Goal: Task Accomplishment & Management: Use online tool/utility

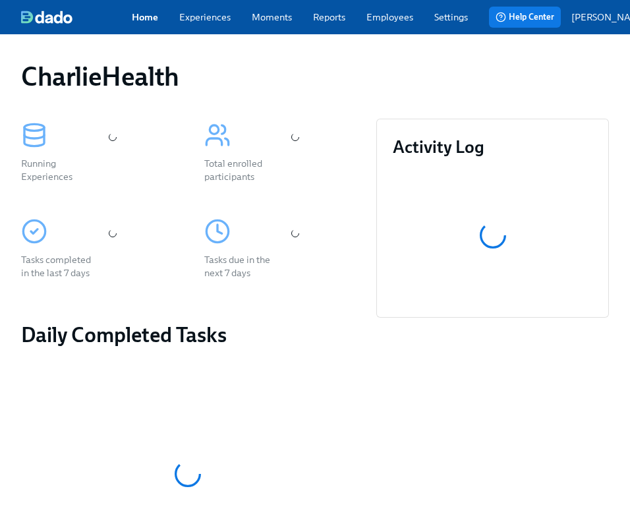
click at [313, 78] on div "CharlieHealth" at bounding box center [315, 77] width 588 height 32
click at [376, 30] on div "Home Experiences Moments Reports Employees Settings Review us on G2 Help Center…" at bounding box center [347, 17] width 694 height 34
click at [378, 26] on div "Home Experiences Moments Reports Employees Settings Review us on G2 Help Center…" at bounding box center [347, 17] width 694 height 34
click at [378, 19] on link "Employees" at bounding box center [390, 17] width 47 height 13
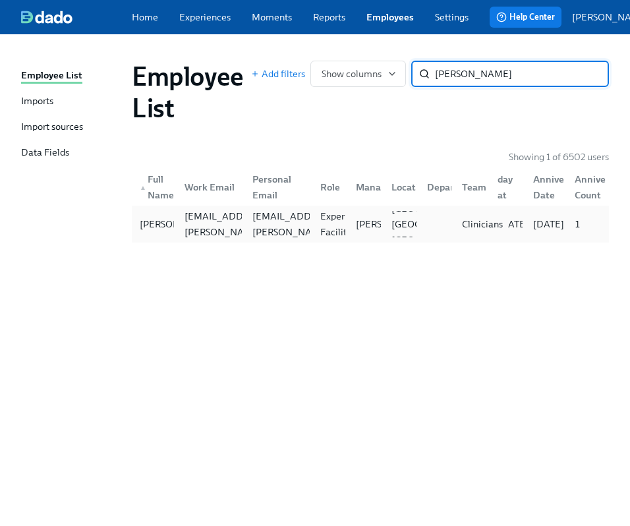
type input "gettys"
click at [467, 220] on div "Clinicians" at bounding box center [470, 224] width 36 height 26
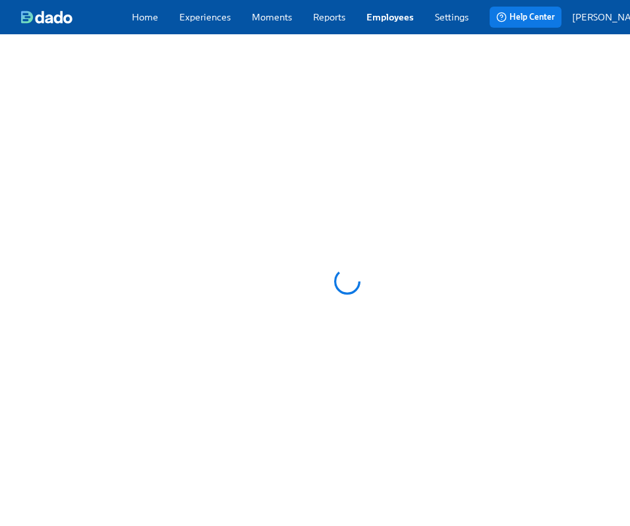
click at [467, 220] on div at bounding box center [347, 281] width 694 height 494
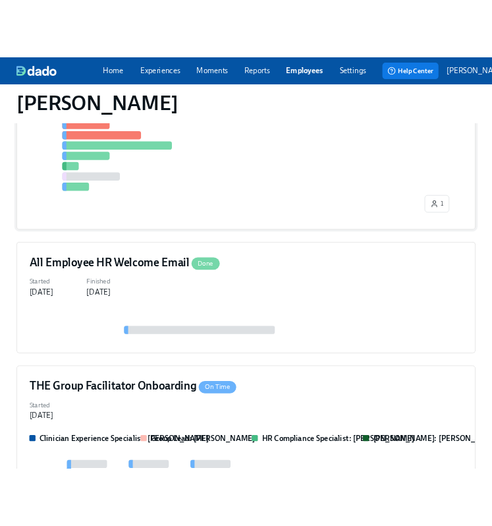
scroll to position [451, 0]
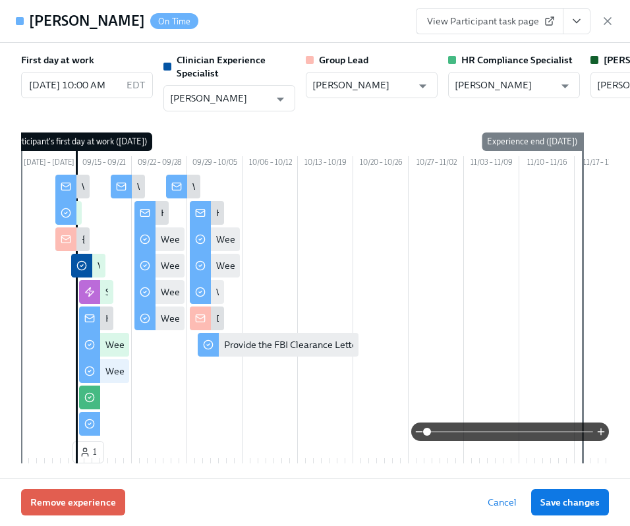
click at [586, 20] on button "View task page" at bounding box center [577, 21] width 28 height 26
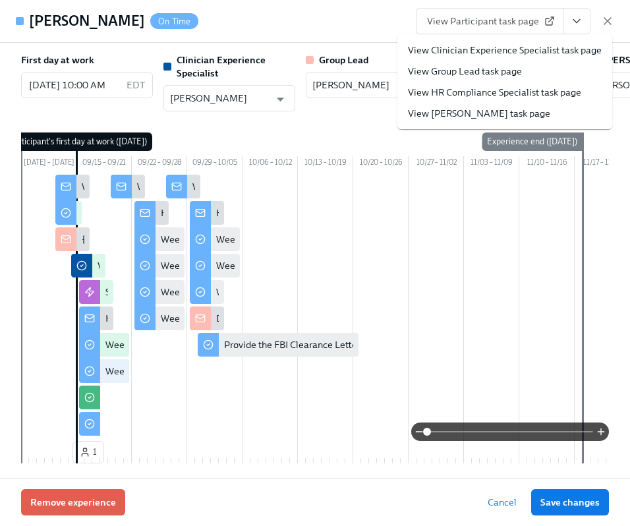
click at [473, 95] on link "View HR Compliance Specialist task page" at bounding box center [494, 92] width 173 height 13
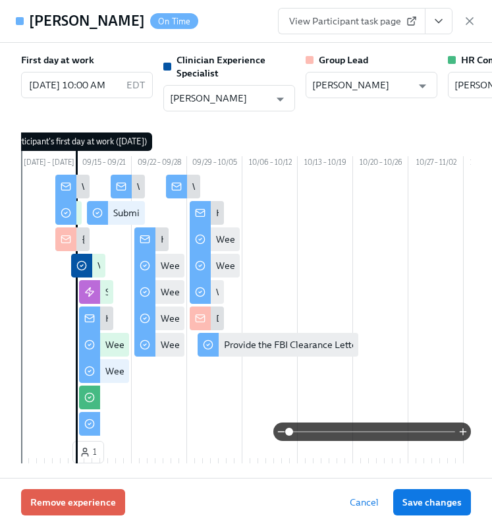
click at [477, 19] on div "Maggie Gettys On Time View Participant task page" at bounding box center [246, 21] width 492 height 43
click at [463, 21] on icon "button" at bounding box center [469, 21] width 13 height 13
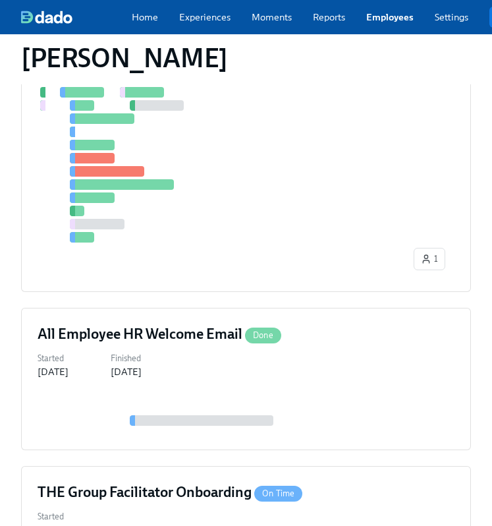
click at [376, 20] on link "Employees" at bounding box center [390, 17] width 47 height 13
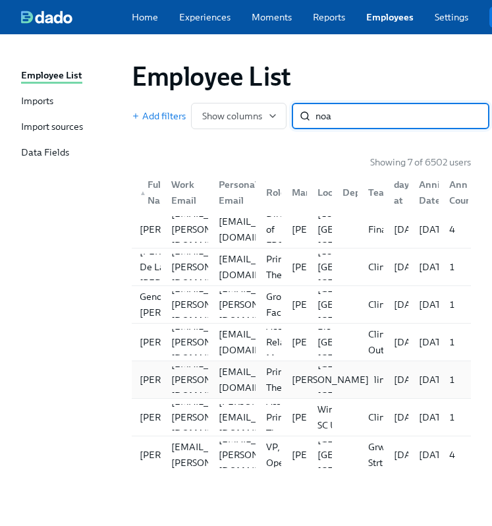
type input "noa"
click at [285, 387] on div "Stephanie Pennacchia" at bounding box center [294, 380] width 26 height 26
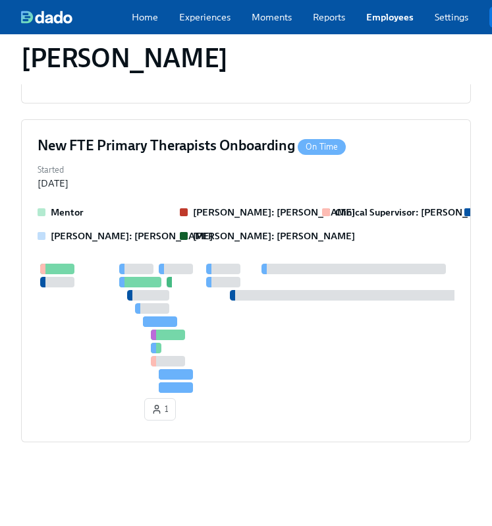
scroll to position [768, 0]
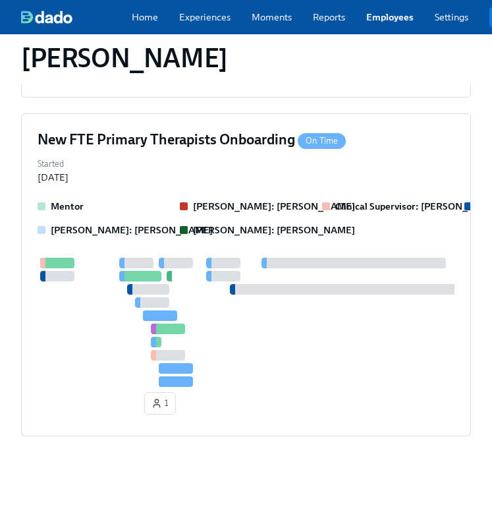
click at [285, 387] on div "1" at bounding box center [246, 339] width 417 height 162
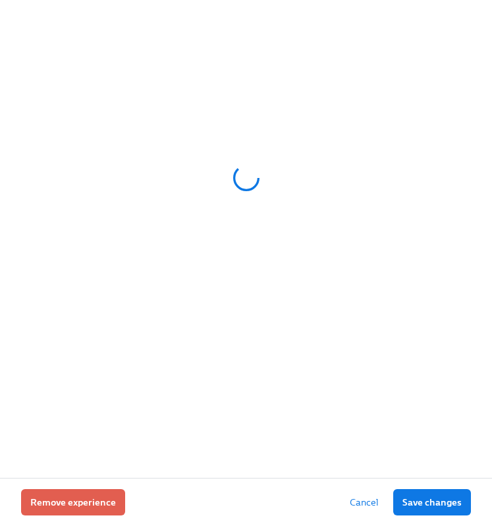
click at [285, 387] on div at bounding box center [246, 239] width 492 height 478
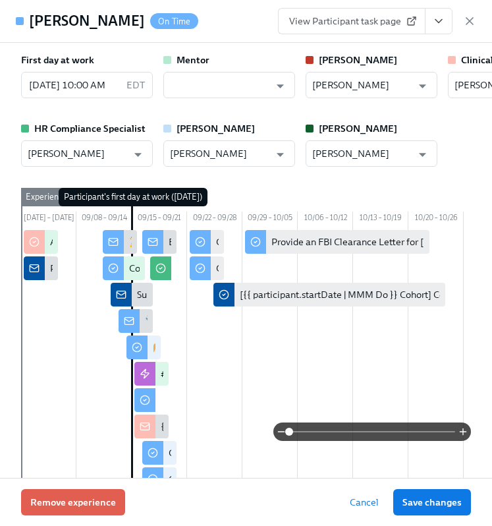
click at [446, 30] on button "View task page" at bounding box center [439, 21] width 28 height 26
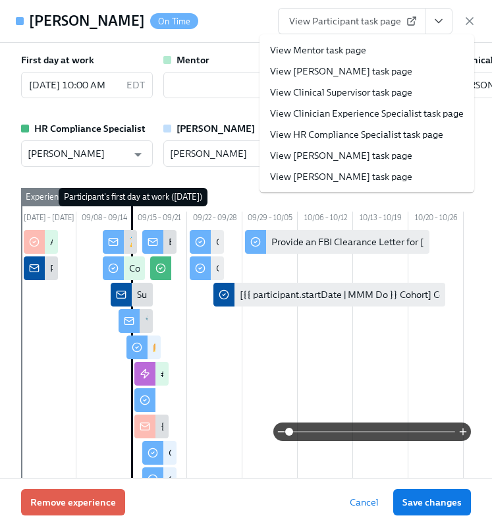
click at [334, 132] on link "View HR Compliance Specialist task page" at bounding box center [356, 134] width 173 height 13
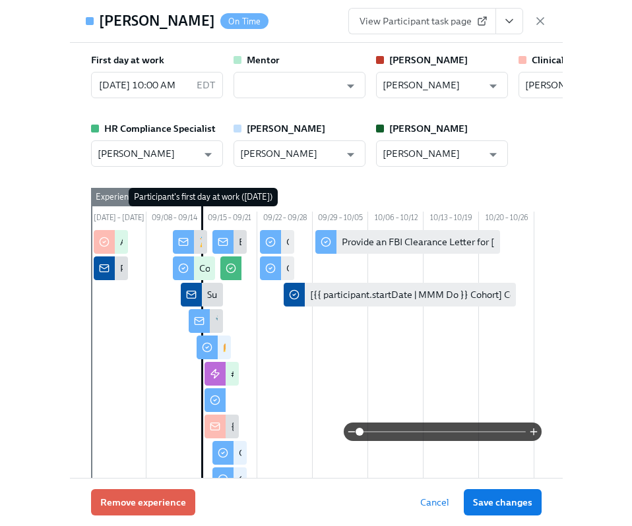
scroll to position [692, 0]
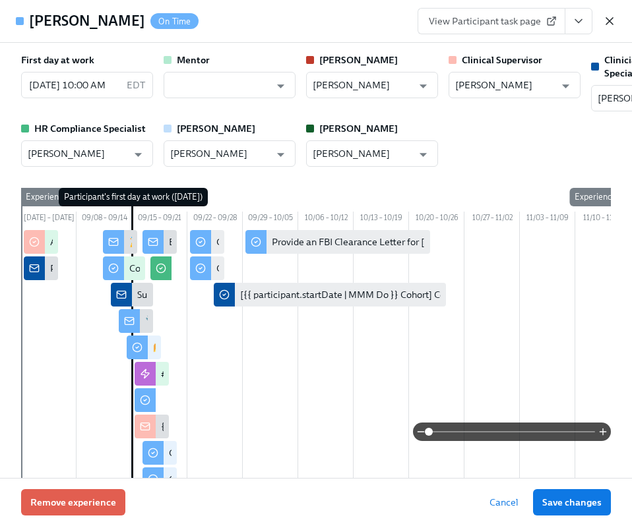
click at [614, 22] on icon "button" at bounding box center [609, 21] width 13 height 13
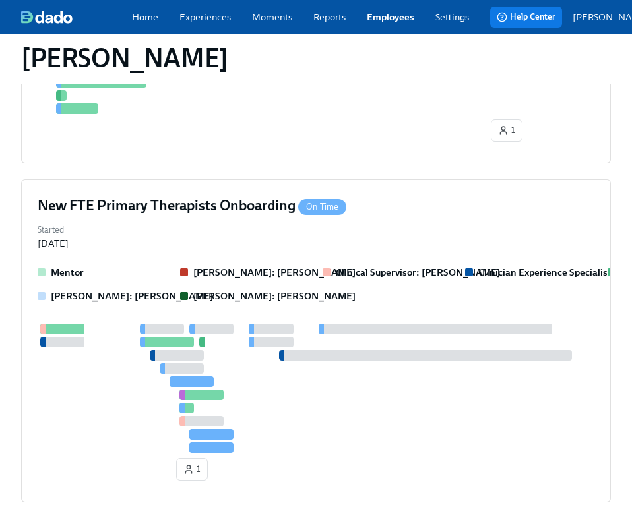
click at [382, 11] on div "Home Experiences Moments Reports Employees Settings Review us on G2 Help Center…" at bounding box center [347, 17] width 694 height 34
click at [385, 15] on link "Employees" at bounding box center [390, 17] width 47 height 13
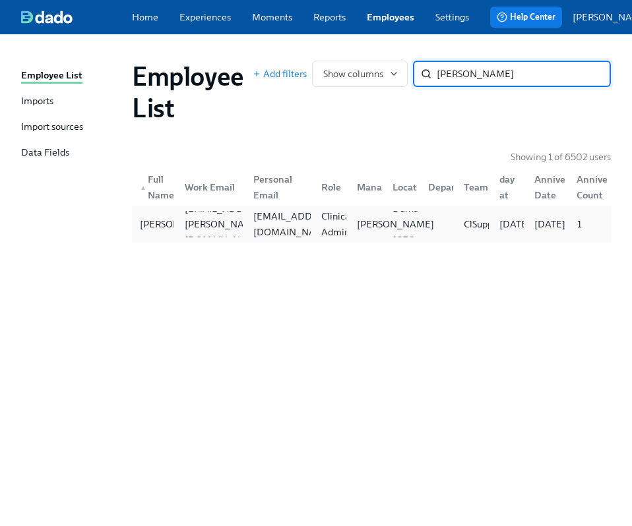
type input "savon hubb"
click at [367, 221] on p "Amanda Canete" at bounding box center [395, 224] width 77 height 13
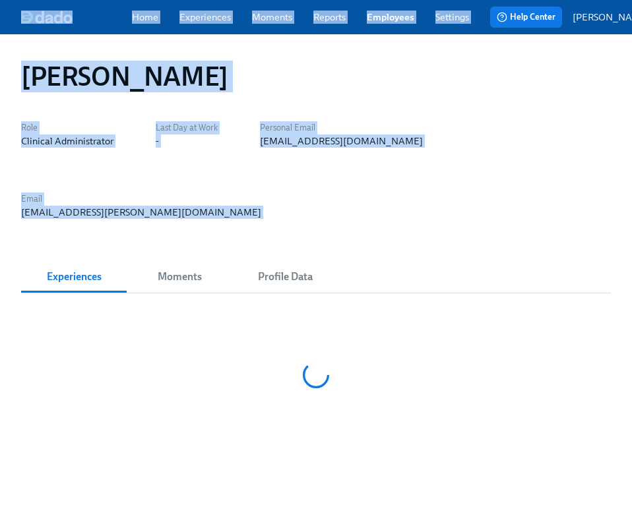
click at [367, 261] on div "Experiences Moments Profile Data" at bounding box center [315, 277] width 589 height 32
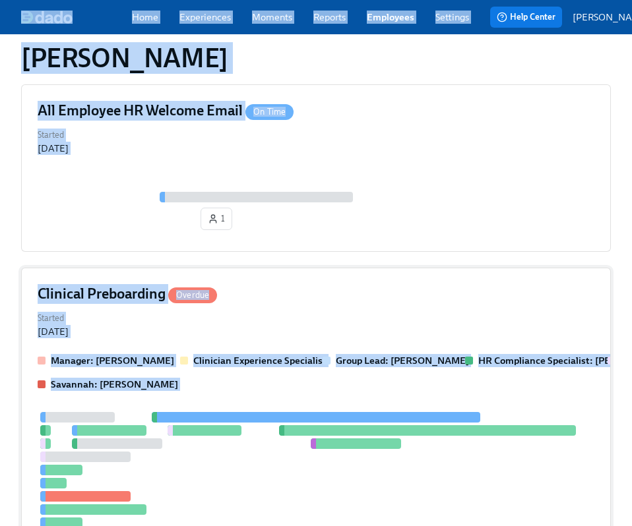
scroll to position [490, 0]
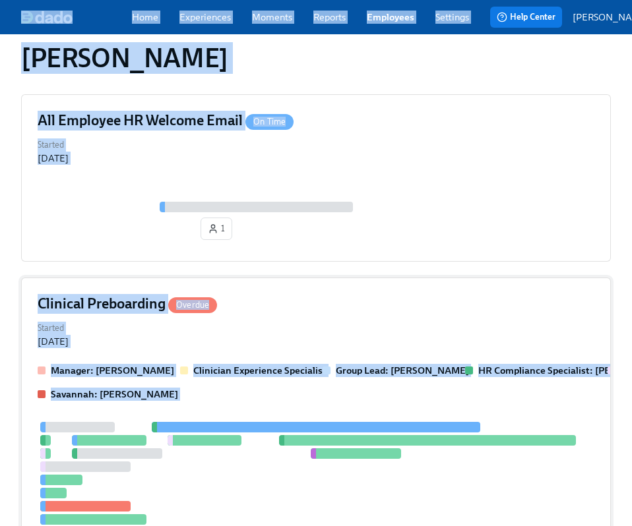
click at [345, 289] on div "Clinical Preboarding Overdue Started Aug 25, 2025 Manager: Amanda Canete Clinic…" at bounding box center [315, 472] width 589 height 389
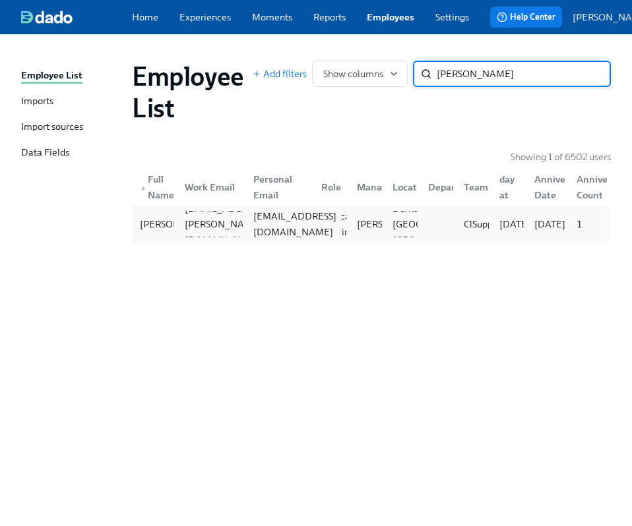
click at [250, 225] on div "savonmhubbard@yahoo.com" at bounding box center [295, 224] width 94 height 32
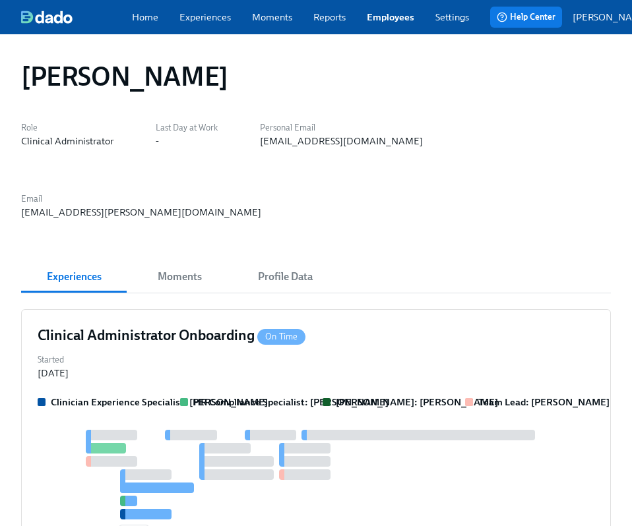
click at [250, 261] on button "Profile Data" at bounding box center [284, 277] width 105 height 32
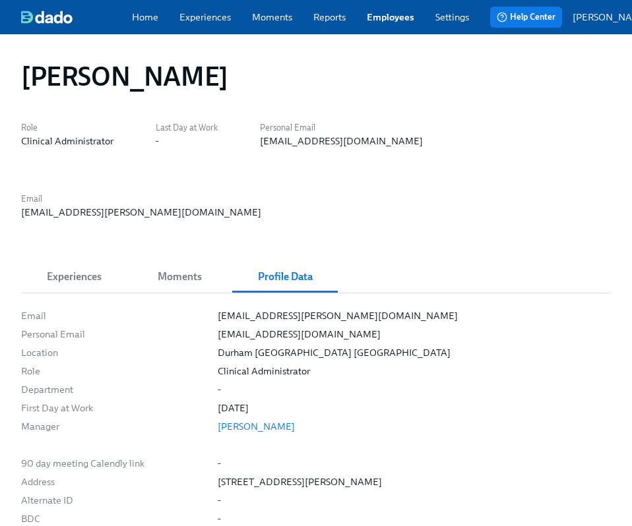
click at [74, 268] on span "Experiences" at bounding box center [74, 277] width 90 height 18
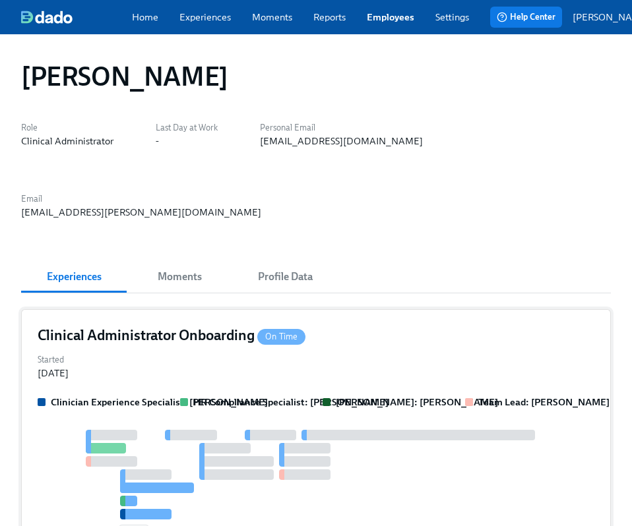
click at [166, 351] on div "Started Sep 11, 2025" at bounding box center [316, 365] width 556 height 29
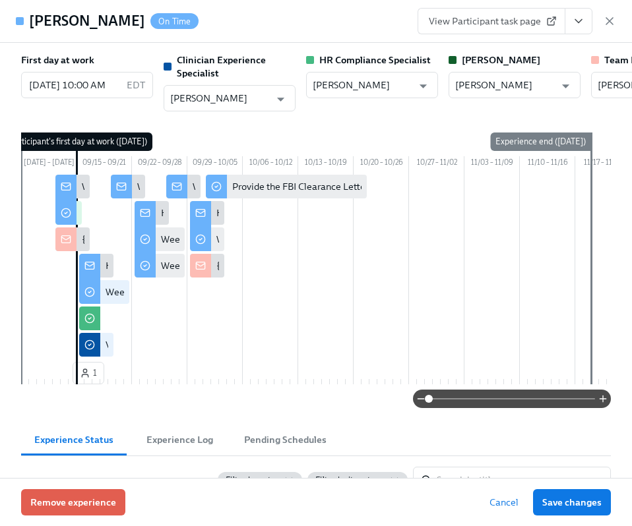
click at [578, 24] on icon "View task page" at bounding box center [578, 21] width 13 height 13
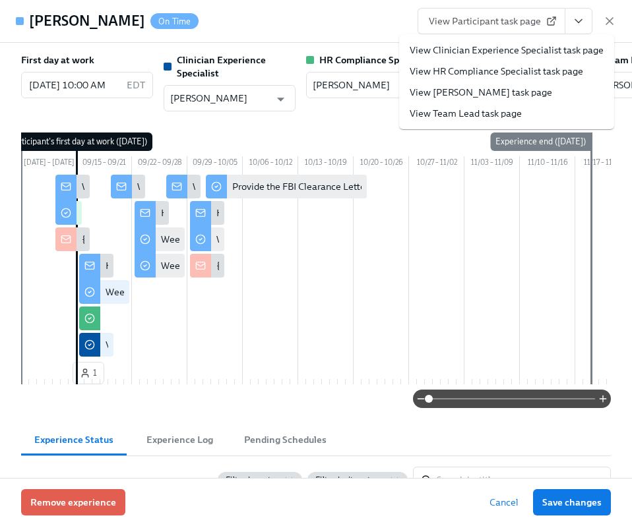
click at [471, 69] on link "View HR Compliance Specialist task page" at bounding box center [495, 71] width 173 height 13
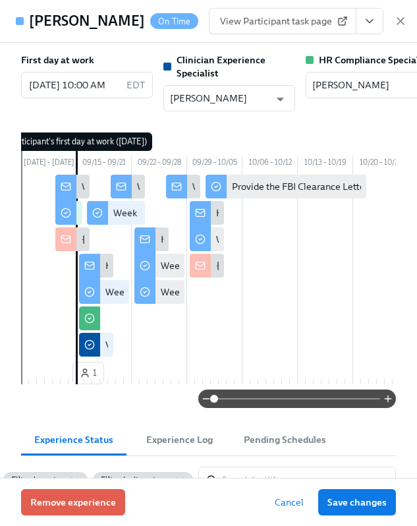
click at [377, 26] on button "View task page" at bounding box center [370, 21] width 28 height 26
click at [384, 26] on div "View Participant task page" at bounding box center [308, 21] width 198 height 26
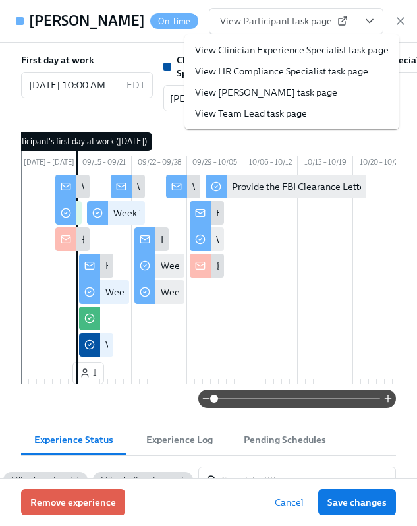
click at [386, 26] on div "View Participant task page View Clinician Experience Specialist task page View …" at bounding box center [308, 21] width 198 height 26
click at [394, 25] on icon "button" at bounding box center [400, 21] width 13 height 13
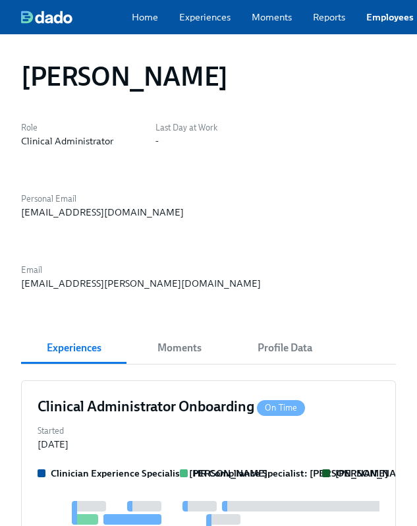
click at [357, 22] on div "Home Experiences Moments Reports Employees Settings Review us on G2" at bounding box center [311, 17] width 358 height 13
click at [376, 22] on link "Employees" at bounding box center [390, 17] width 47 height 13
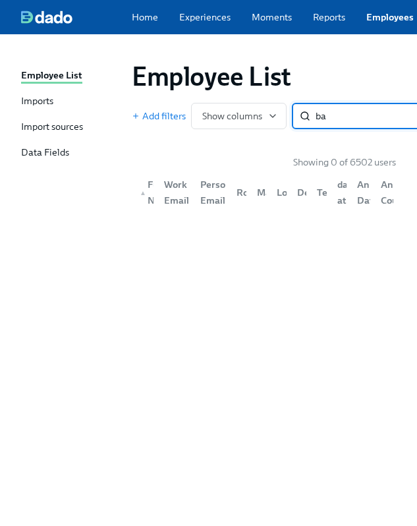
type input "b"
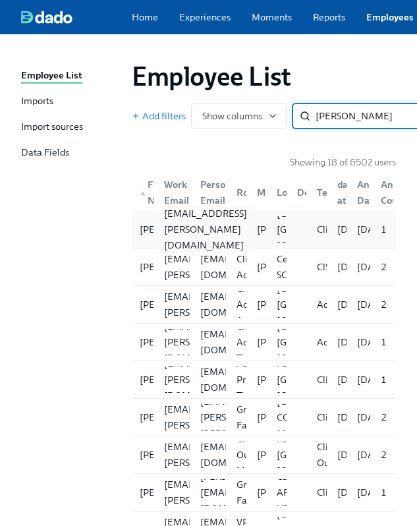
type input "allen"
click at [162, 241] on div "allie.allen@charliehealth.com" at bounding box center [206, 229] width 94 height 47
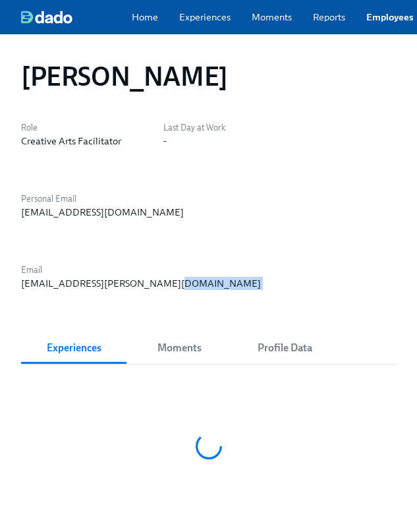
click at [162, 241] on div "Allie Allen Role Creative Arts Facilitator Last Day at Work - Personal Email al…" at bounding box center [208, 302] width 375 height 504
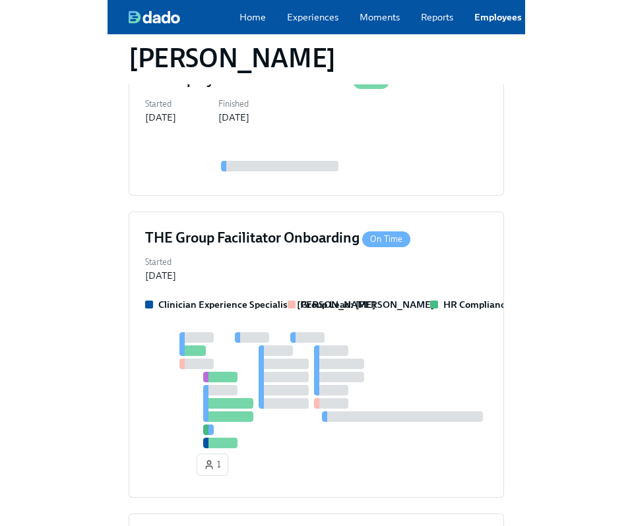
scroll to position [344, 0]
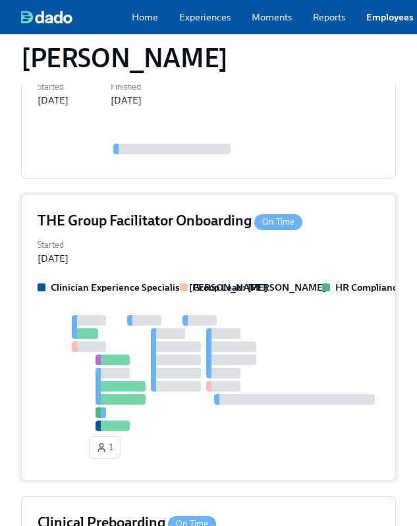
click at [173, 236] on div "Started Sep 11, 2025" at bounding box center [209, 250] width 342 height 29
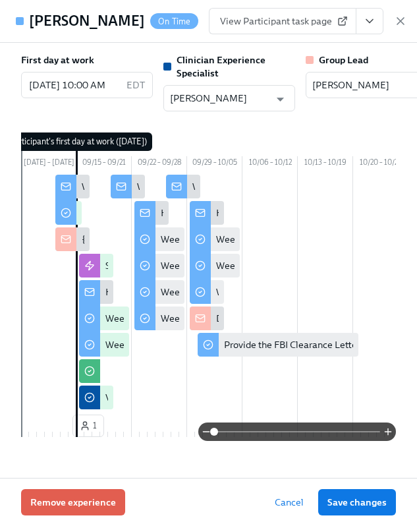
click at [367, 29] on button "View task page" at bounding box center [370, 21] width 28 height 26
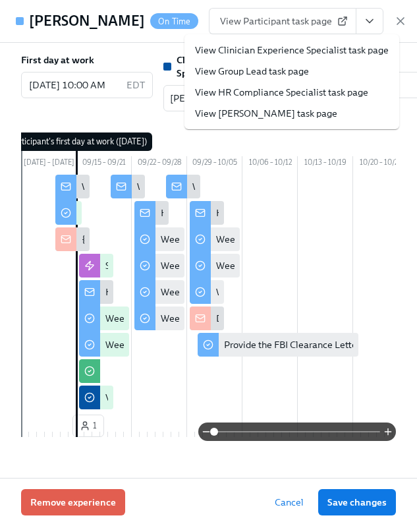
click at [291, 92] on link "View HR Compliance Specialist task page" at bounding box center [281, 92] width 173 height 13
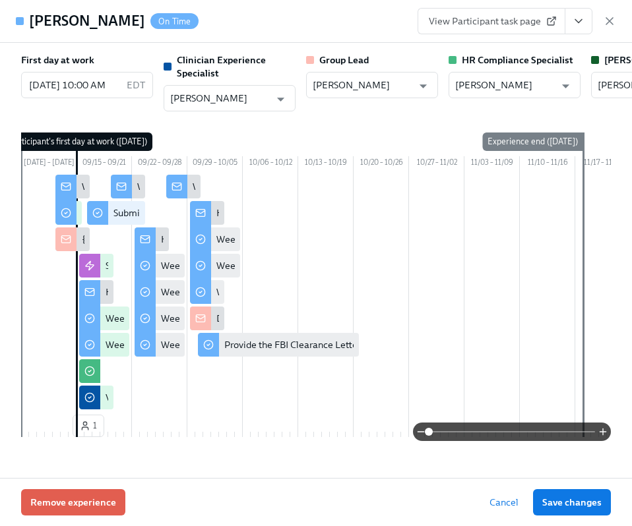
click at [605, 27] on icon "button" at bounding box center [609, 21] width 13 height 13
click at [615, 18] on button "Michelle Winograd" at bounding box center [622, 17] width 101 height 18
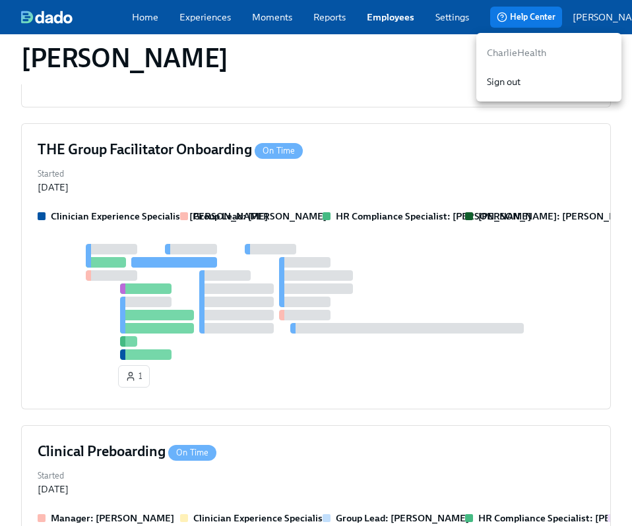
click at [379, 20] on div at bounding box center [316, 263] width 632 height 526
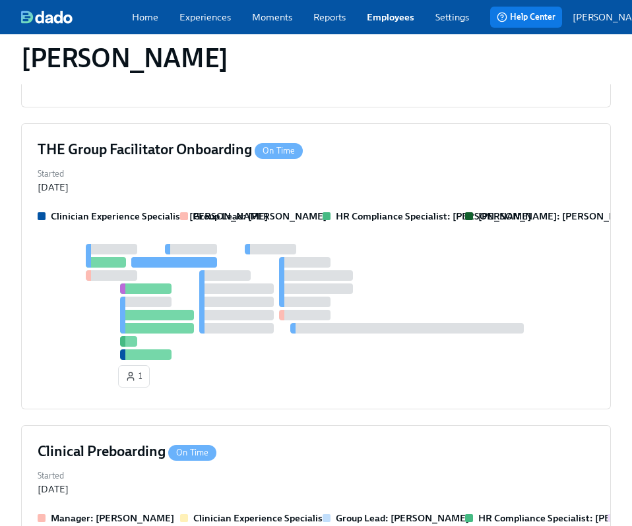
click at [386, 30] on div "Home Experiences Moments Reports Employees Settings Review us on G2 Help Center…" at bounding box center [347, 17] width 694 height 34
click at [386, 20] on link "Employees" at bounding box center [390, 17] width 47 height 13
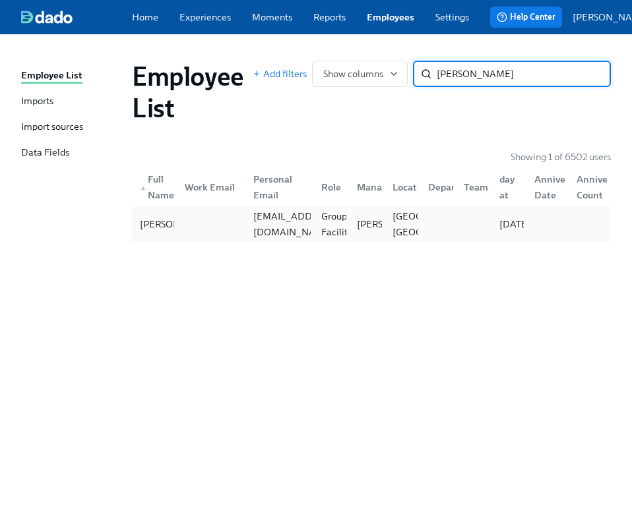
type input "stephanie blake"
click at [436, 231] on div at bounding box center [435, 224] width 36 height 26
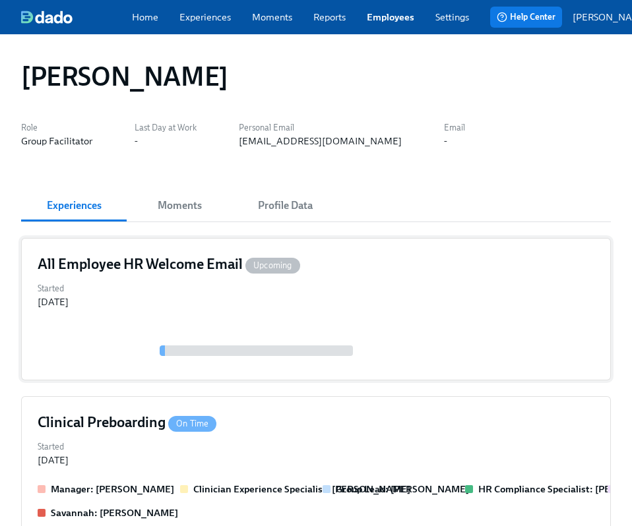
scroll to position [328, 0]
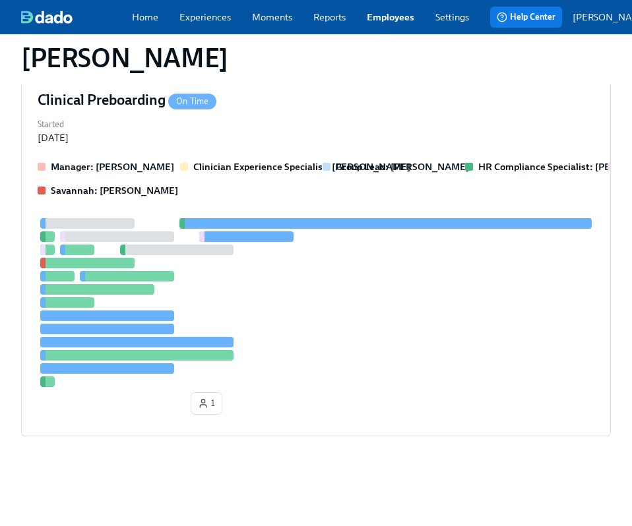
click at [271, 305] on div at bounding box center [316, 302] width 556 height 169
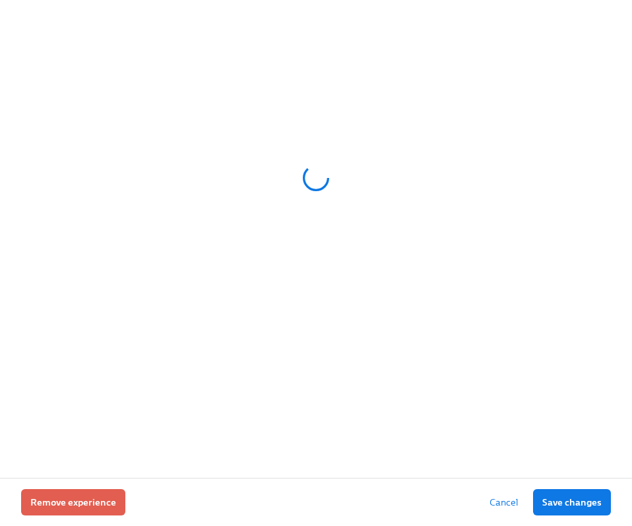
click at [271, 304] on div at bounding box center [315, 178] width 589 height 330
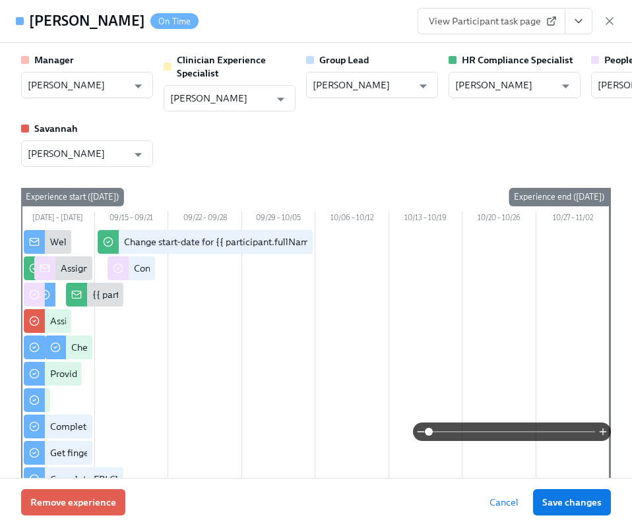
click at [581, 20] on icon "View task page" at bounding box center [578, 21] width 13 height 13
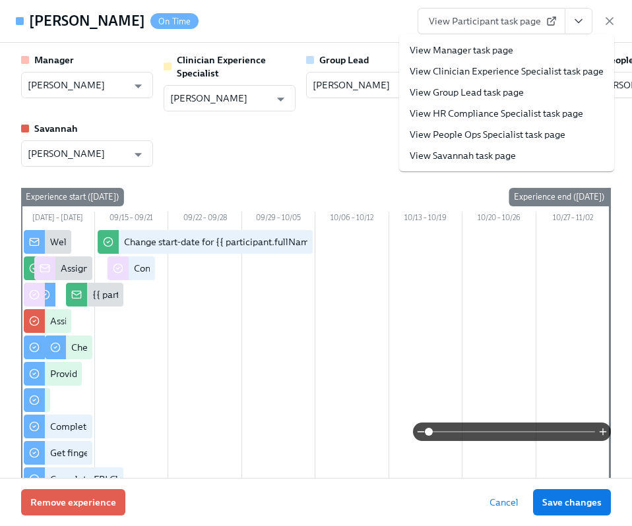
click at [319, 145] on div "Manager Gaby Schilling ​ Clinician Experience Specialist Maggie Greenawalt ​ Gr…" at bounding box center [315, 109] width 589 height 113
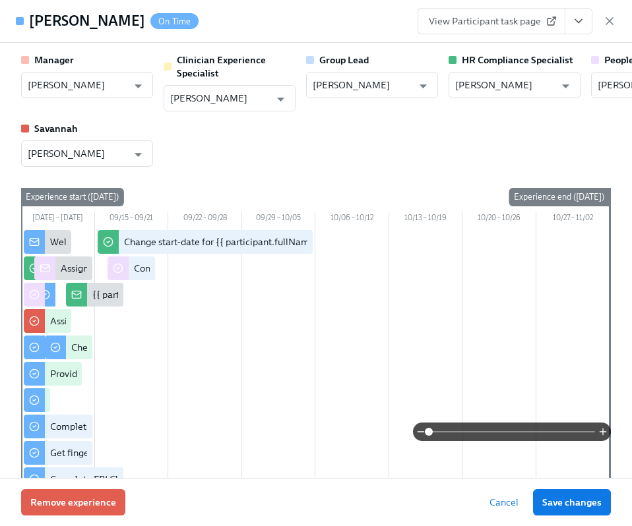
click at [578, 23] on icon "View task page" at bounding box center [578, 21] width 13 height 13
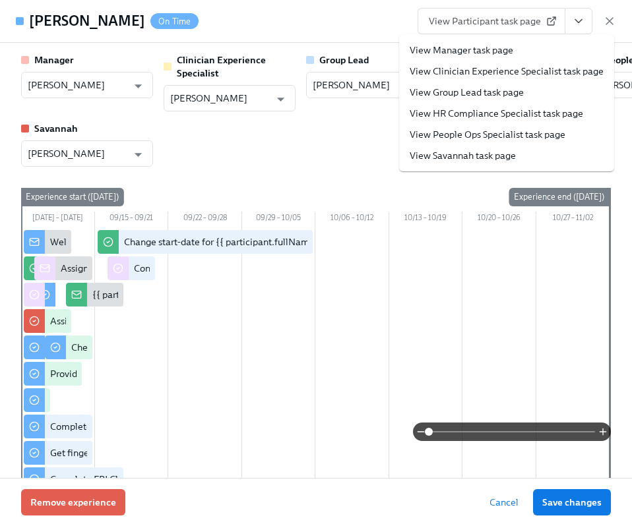
click at [501, 25] on span "View Participant task page" at bounding box center [491, 21] width 125 height 13
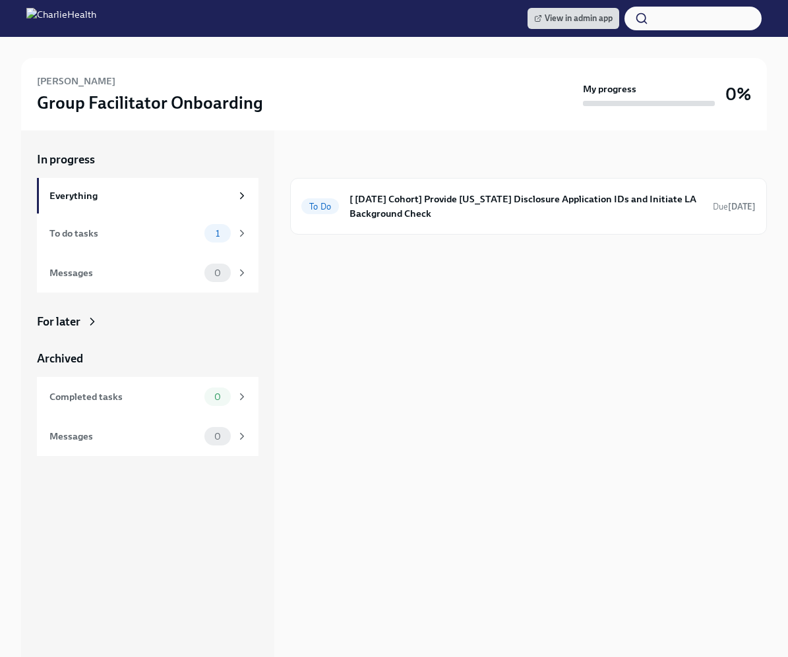
click at [400, 196] on h6 "[ Sep 15th Cohort] Provide Utah Disclosure Application IDs and Initiate LA Back…" at bounding box center [525, 206] width 353 height 29
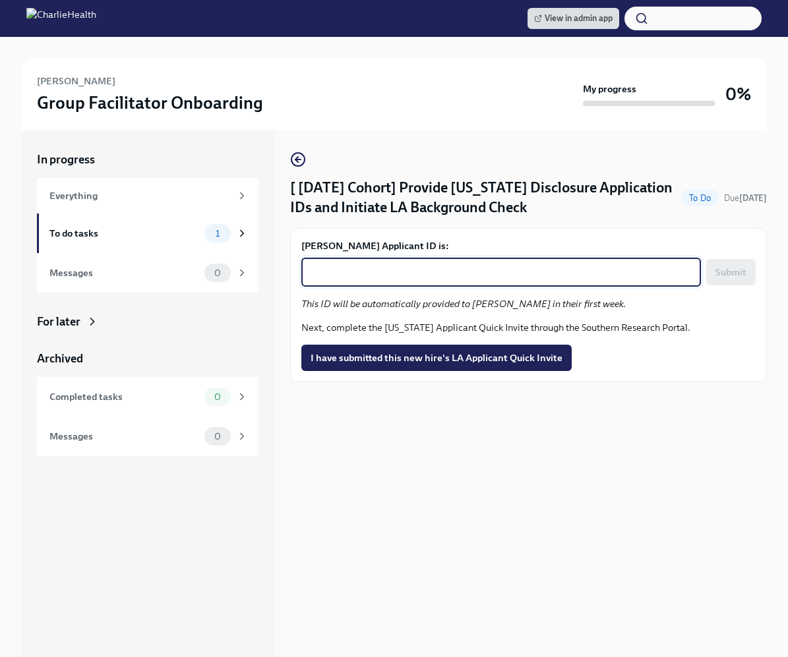
click at [407, 265] on textarea "Maggie Gettys's Applicant ID is:" at bounding box center [501, 272] width 384 height 16
paste textarea "1250304"
type textarea "1250304"
click at [734, 278] on button "Submit" at bounding box center [730, 272] width 49 height 26
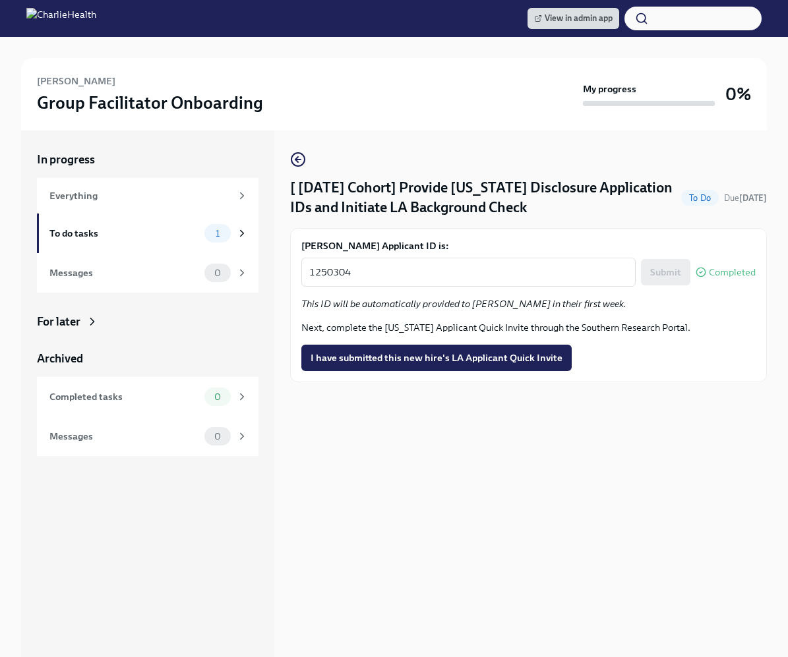
click at [502, 349] on button "I have submitted this new hire's LA Applicant Quick Invite" at bounding box center [436, 358] width 270 height 26
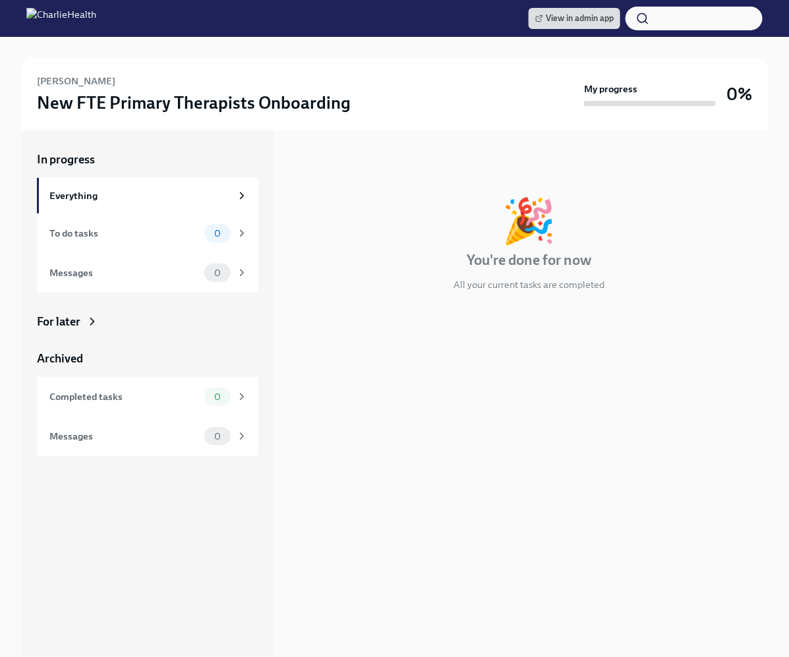
click at [572, 403] on div "In progress 🎉 You're done for now All your current tasks are completed" at bounding box center [529, 394] width 478 height 527
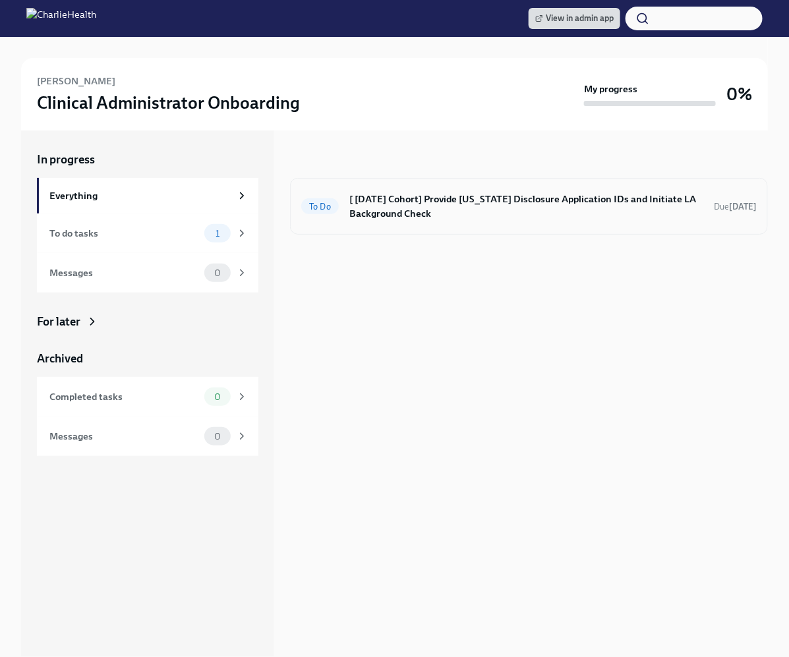
click at [397, 230] on div "To Do [ [DATE] Cohort] Provide [US_STATE] Disclosure Application IDs and Initia…" at bounding box center [529, 206] width 478 height 57
click at [390, 208] on h6 "[ [DATE] Cohort] Provide [US_STATE] Disclosure Application IDs and Initiate LA …" at bounding box center [526, 206] width 354 height 29
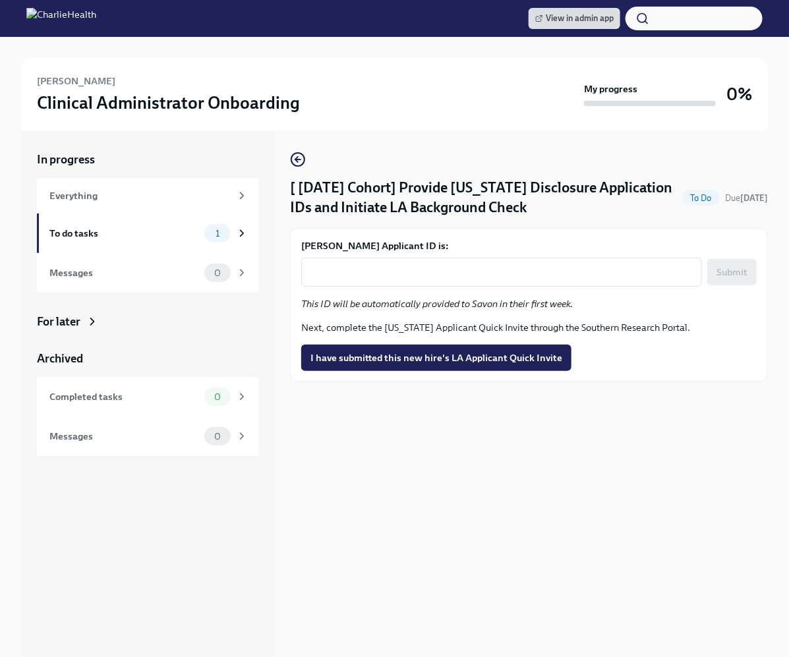
click at [401, 255] on form "Savon Hubbard's Applicant ID is: x ​ Submit" at bounding box center [529, 262] width 456 height 47
click at [401, 270] on textarea "Savon Hubbard's Applicant ID is:" at bounding box center [501, 272] width 385 height 16
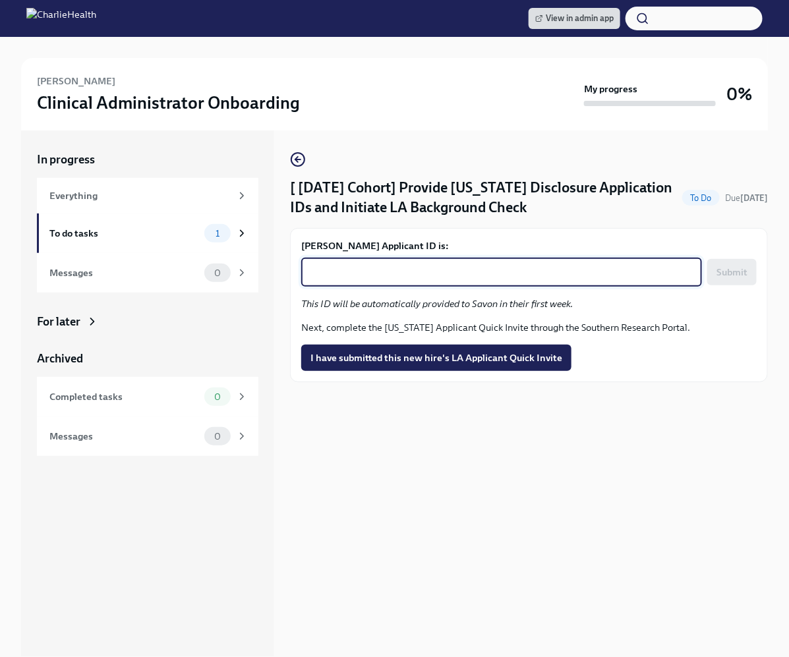
paste textarea "1250333"
type textarea "1250333"
click at [746, 272] on span "Submit" at bounding box center [732, 272] width 31 height 13
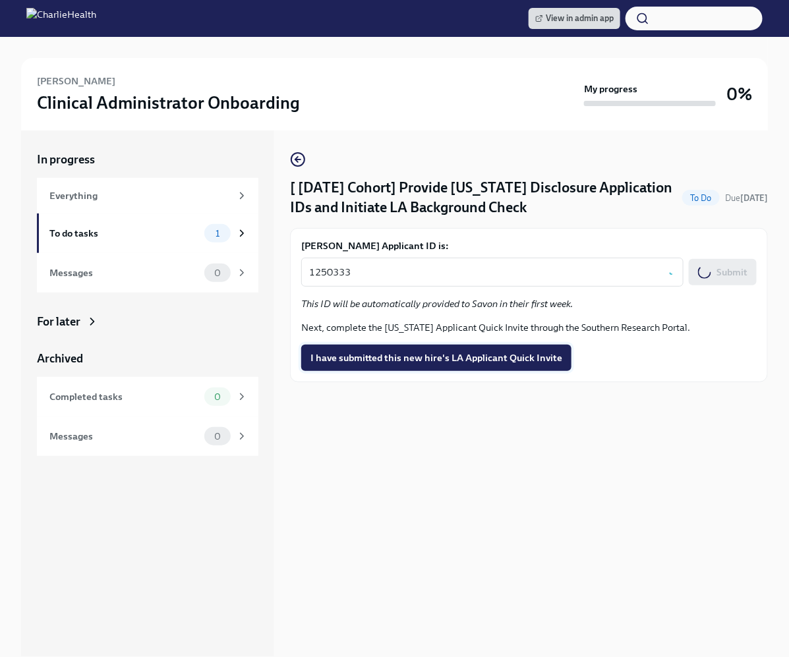
click at [408, 365] on button "I have submitted this new hire's LA Applicant Quick Invite" at bounding box center [436, 358] width 270 height 26
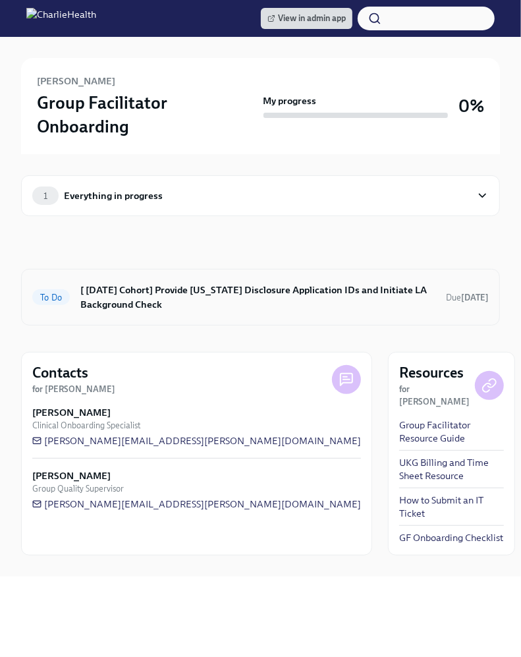
click at [243, 308] on h6 "[ [DATE] Cohort] Provide [US_STATE] Disclosure Application IDs and Initiate LA …" at bounding box center [257, 297] width 355 height 29
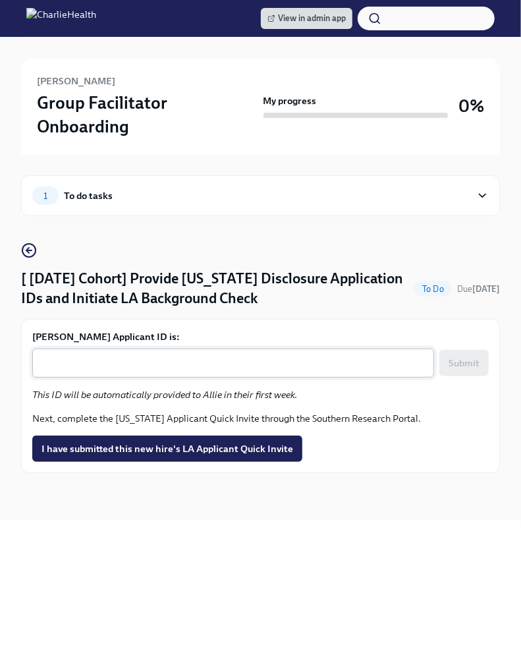
click at [186, 359] on textarea "[PERSON_NAME] Applicant ID is:" at bounding box center [233, 363] width 386 height 16
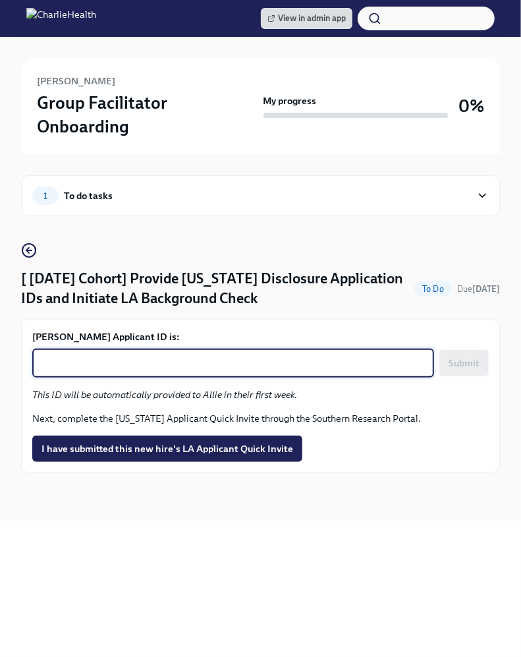
paste textarea "1250344"
type textarea "1250344"
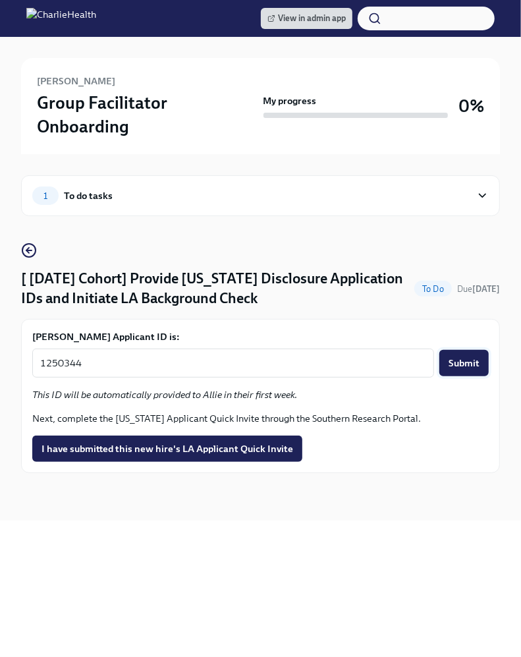
click at [471, 372] on button "Submit" at bounding box center [464, 363] width 49 height 26
click at [201, 456] on button "I have submitted this new hire's LA Applicant Quick Invite" at bounding box center [167, 449] width 270 height 26
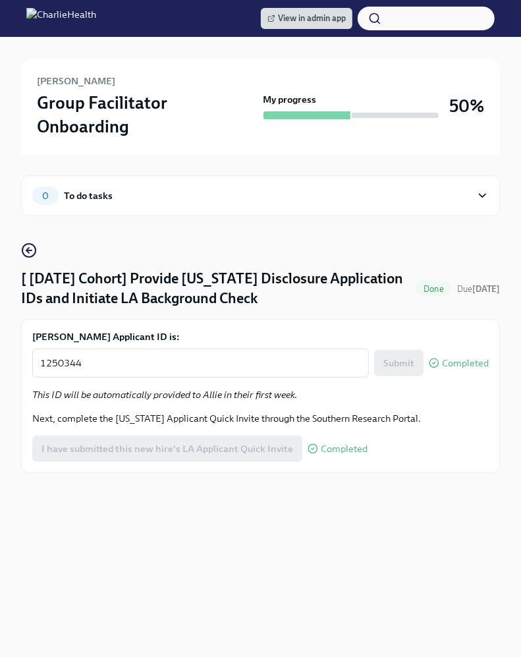
click at [232, 561] on div "View in admin app [PERSON_NAME] Group Facilitator Onboarding My progress 50% 0 …" at bounding box center [260, 328] width 521 height 657
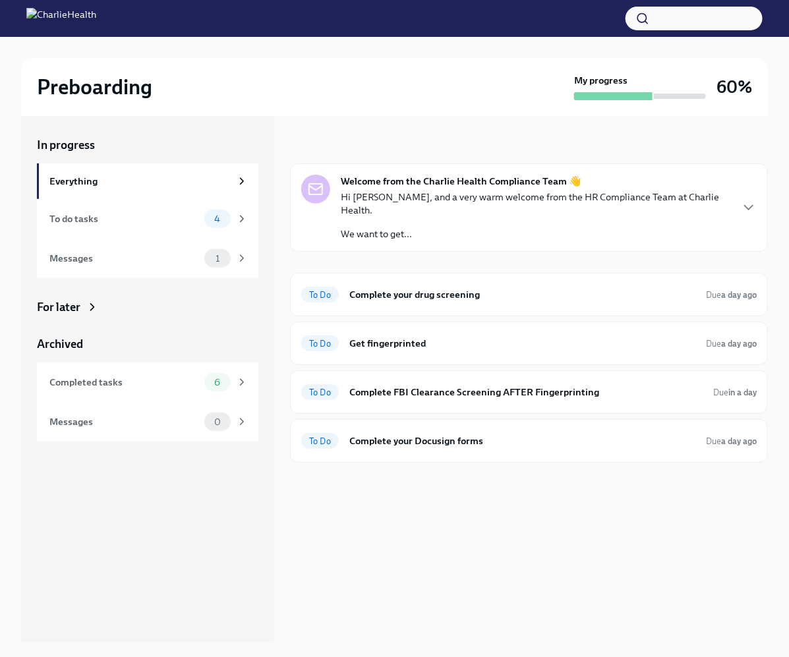
click at [484, 519] on div "In progress Welcome from the Charlie Health Compliance Team 👋 Hi [PERSON_NAME],…" at bounding box center [529, 379] width 478 height 527
click at [427, 322] on div "To Do Get fingerprinted Due a day ago" at bounding box center [529, 344] width 478 height 44
click at [416, 333] on div "To Do Get fingerprinted Due a day ago" at bounding box center [529, 343] width 456 height 21
